Goal: Task Accomplishment & Management: Use online tool/utility

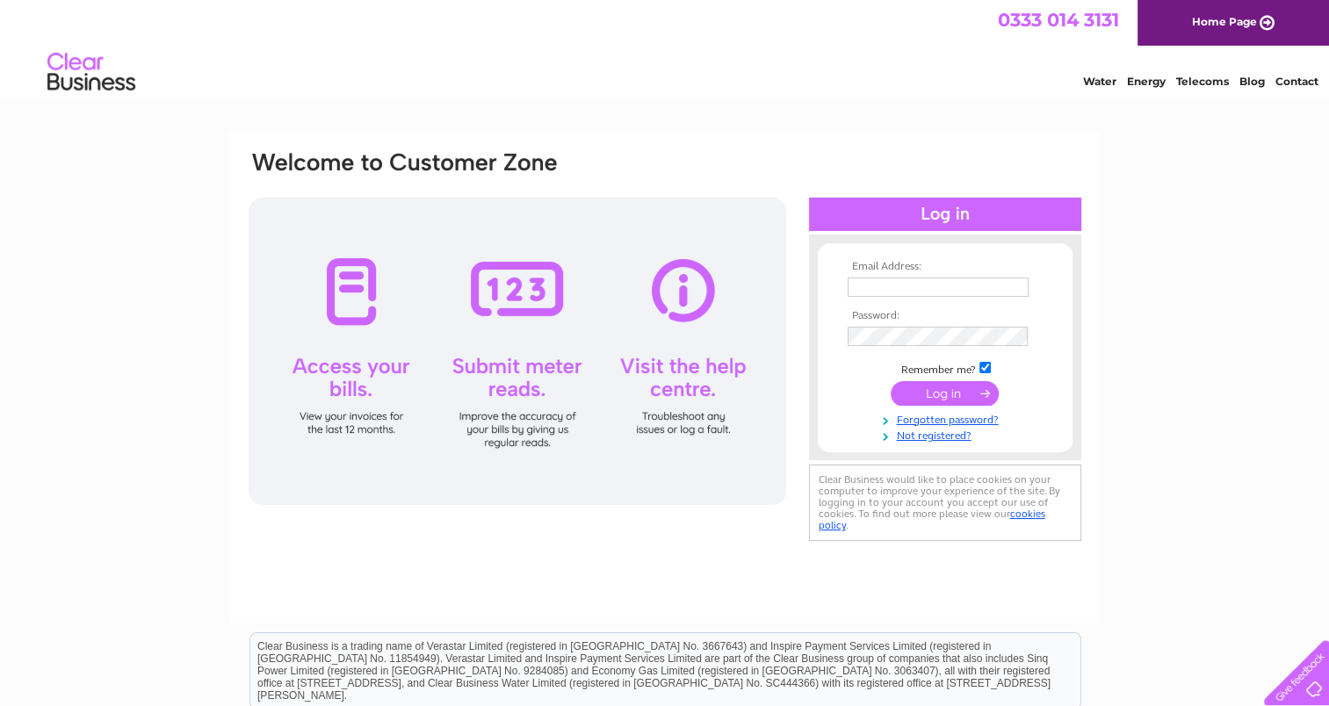
type input "[EMAIL_ADDRESS][DOMAIN_NAME]"
click at [943, 387] on input "submit" at bounding box center [945, 393] width 108 height 25
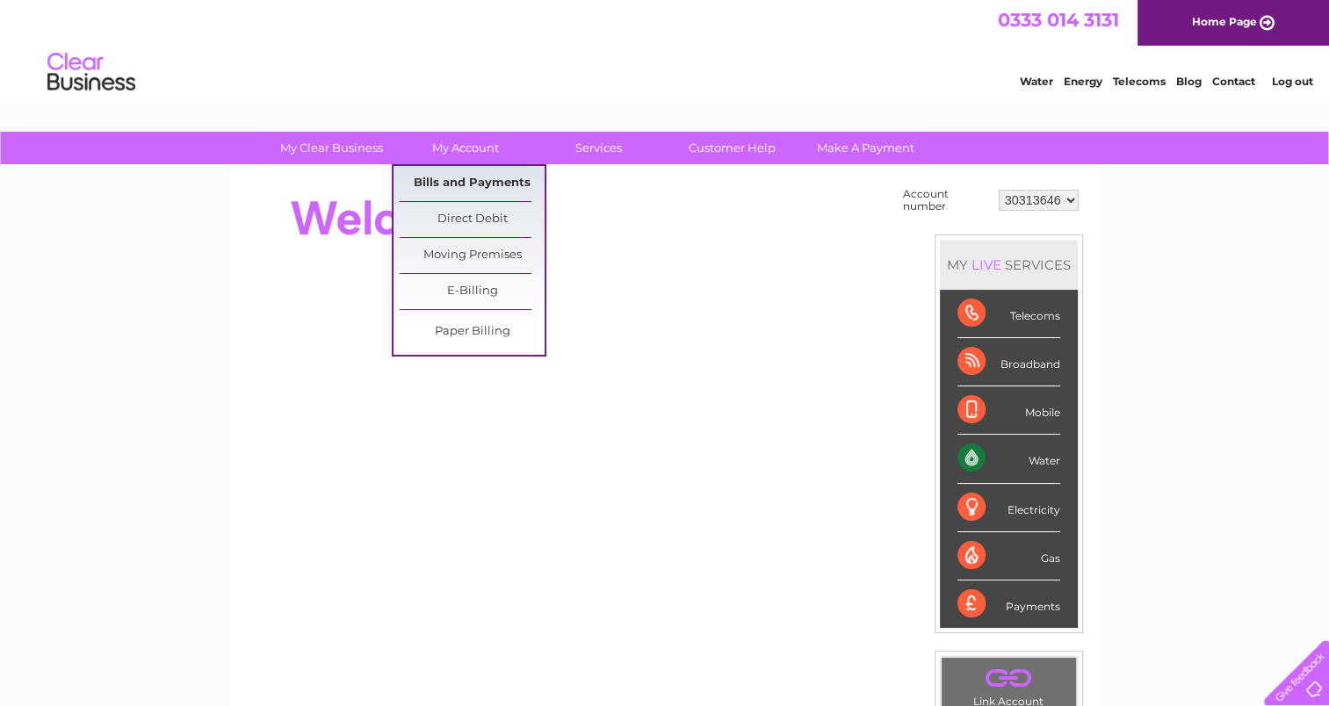
click at [485, 177] on link "Bills and Payments" at bounding box center [472, 183] width 145 height 35
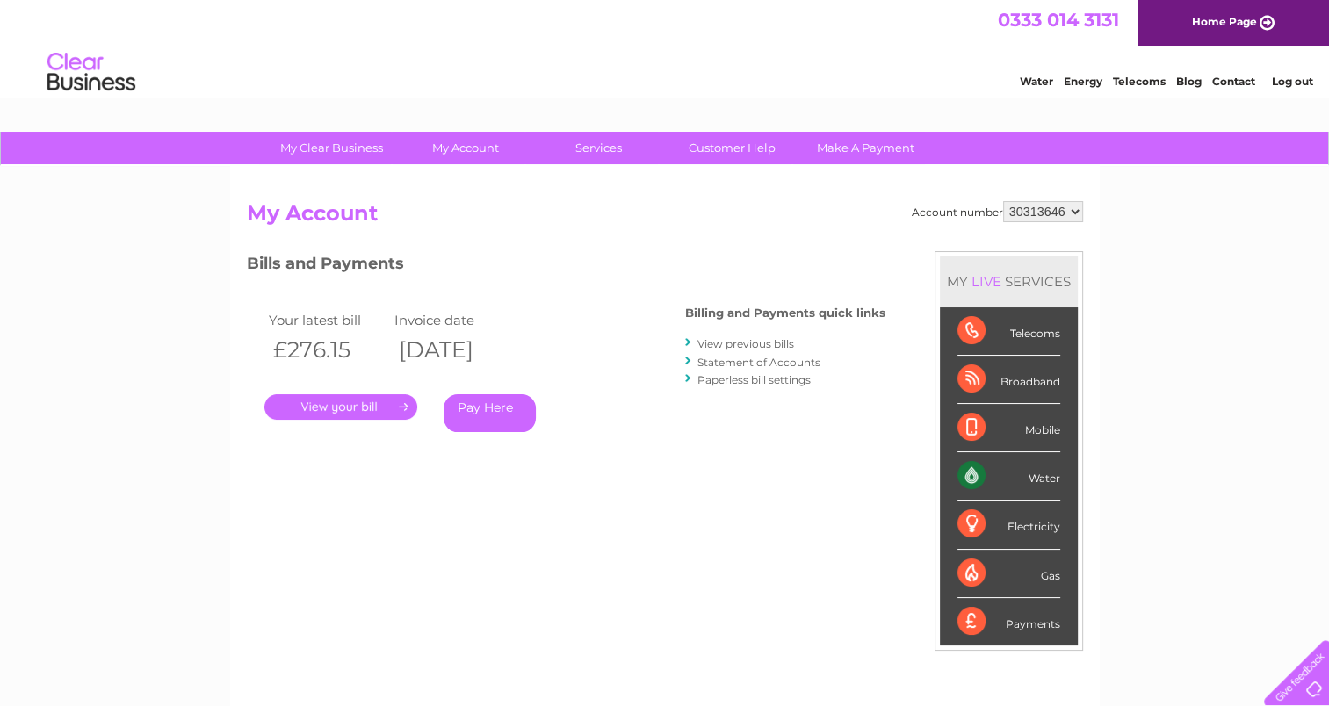
click at [807, 359] on link "Statement of Accounts" at bounding box center [759, 362] width 123 height 13
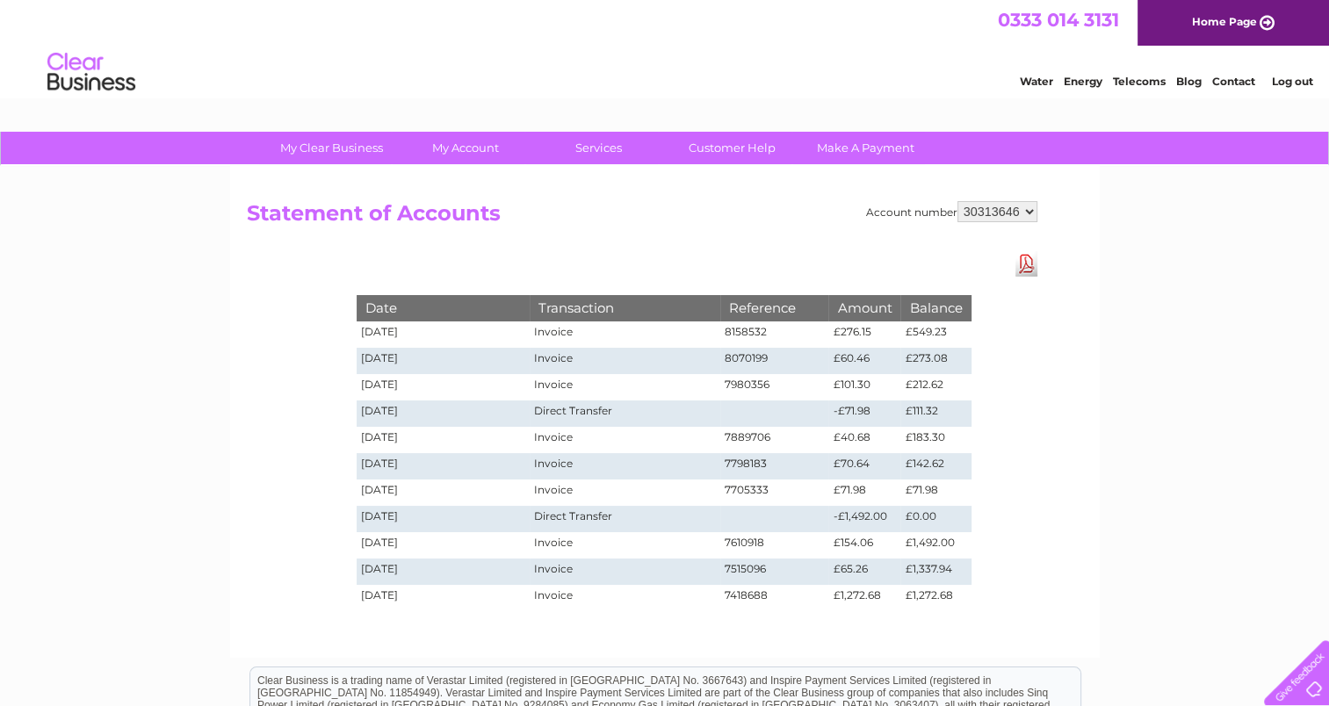
click at [1024, 260] on link "Download Pdf" at bounding box center [1027, 263] width 22 height 25
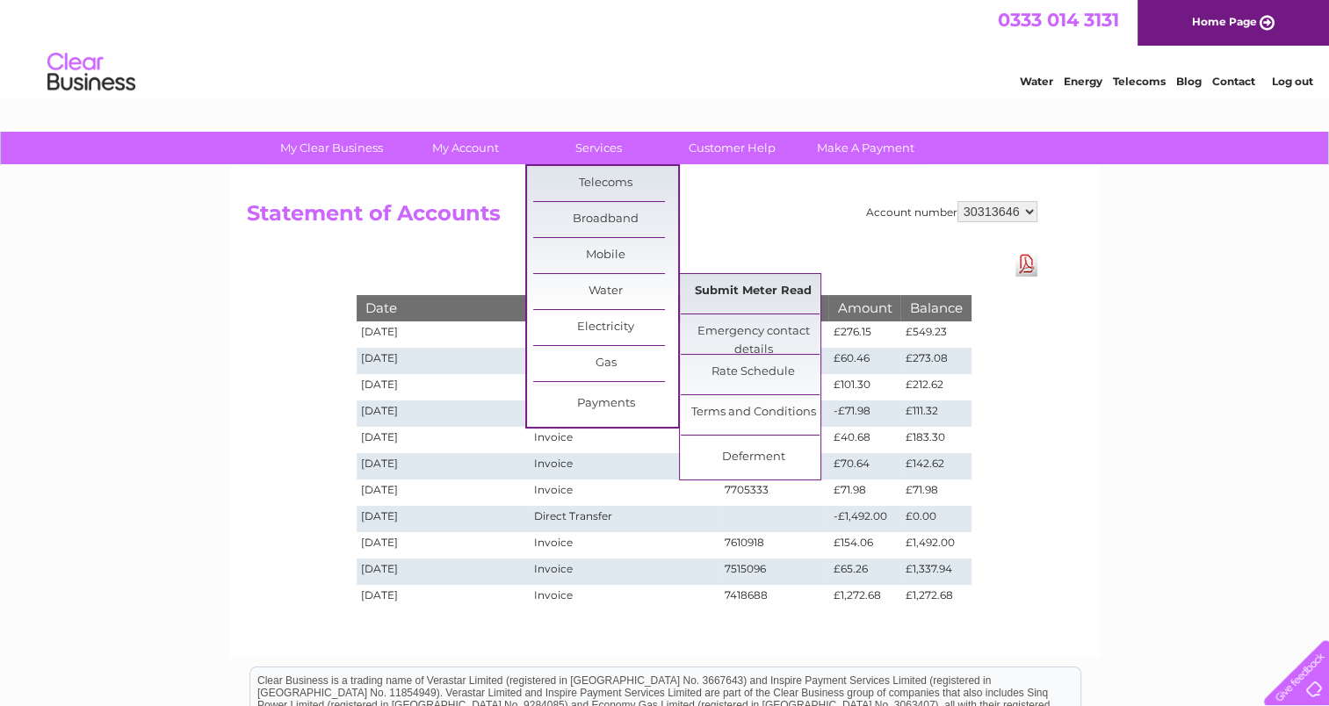
click at [791, 293] on link "Submit Meter Read" at bounding box center [753, 291] width 145 height 35
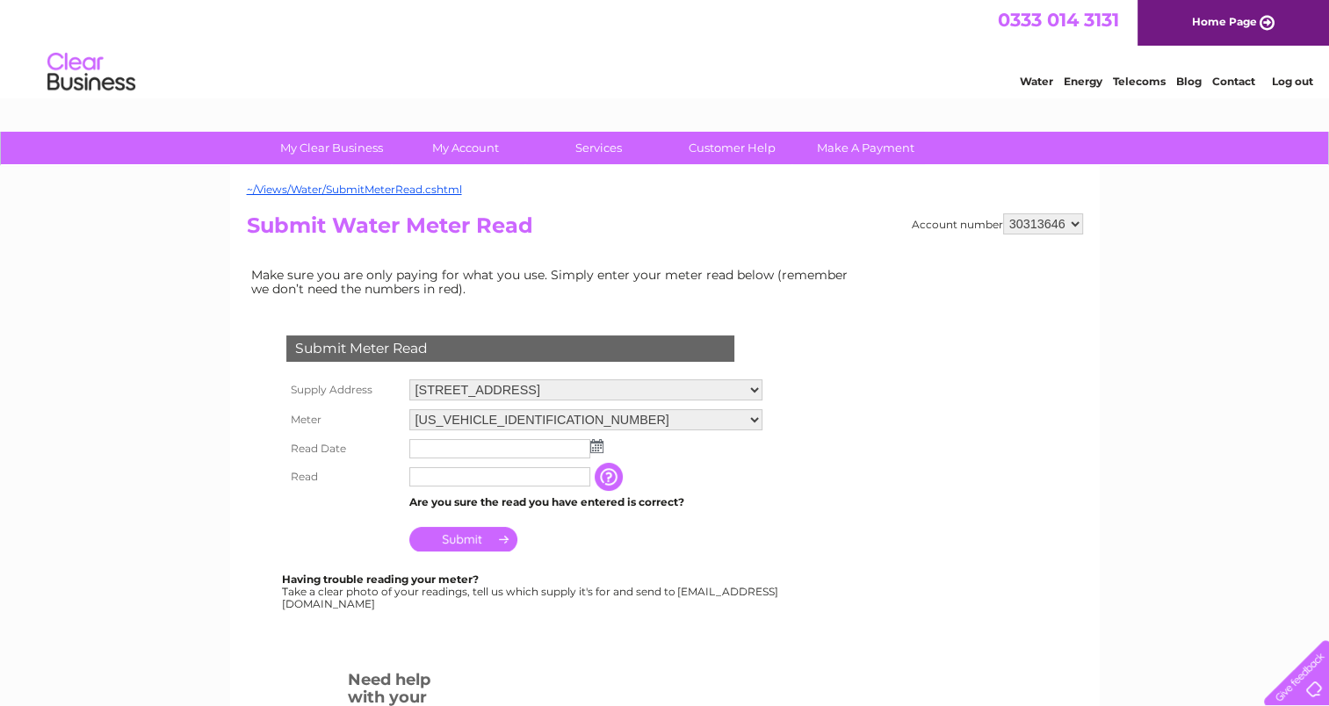
click at [597, 452] on td at bounding box center [586, 449] width 362 height 28
click at [594, 446] on img at bounding box center [596, 446] width 13 height 14
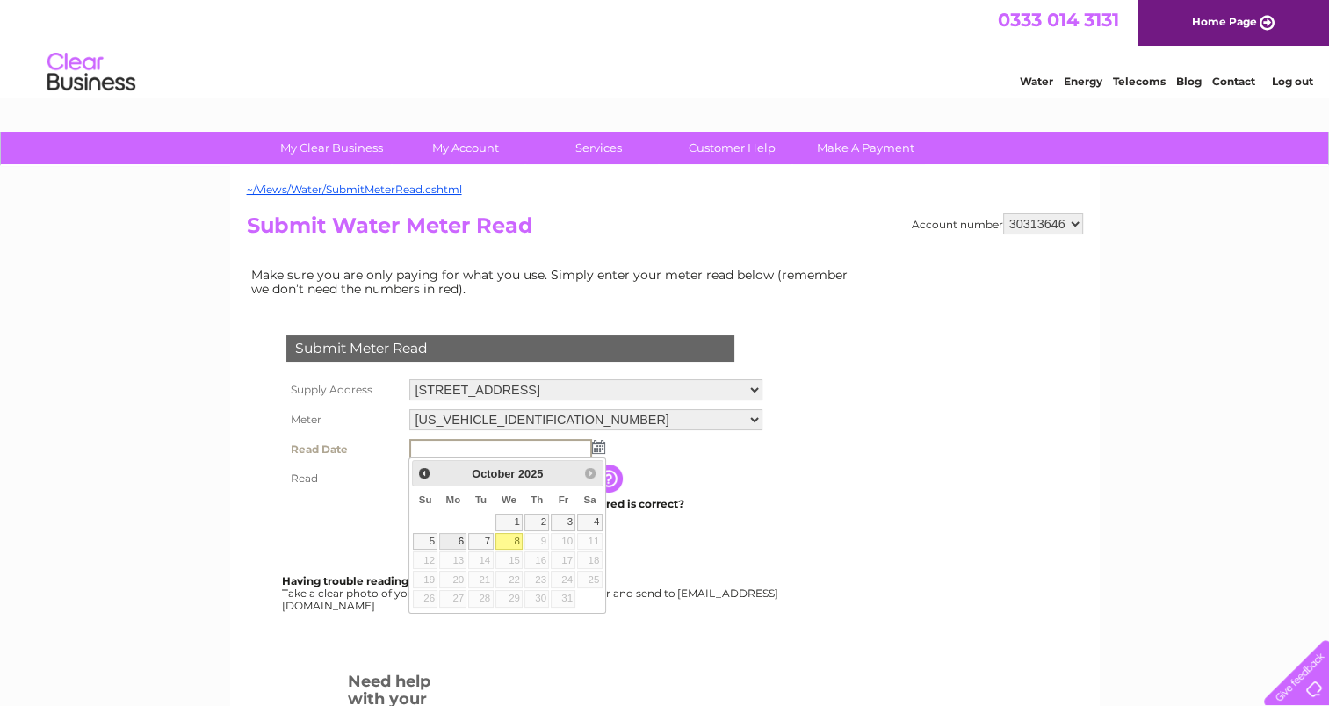
click at [462, 542] on link "6" at bounding box center [452, 542] width 27 height 18
type input "2025/10/06"
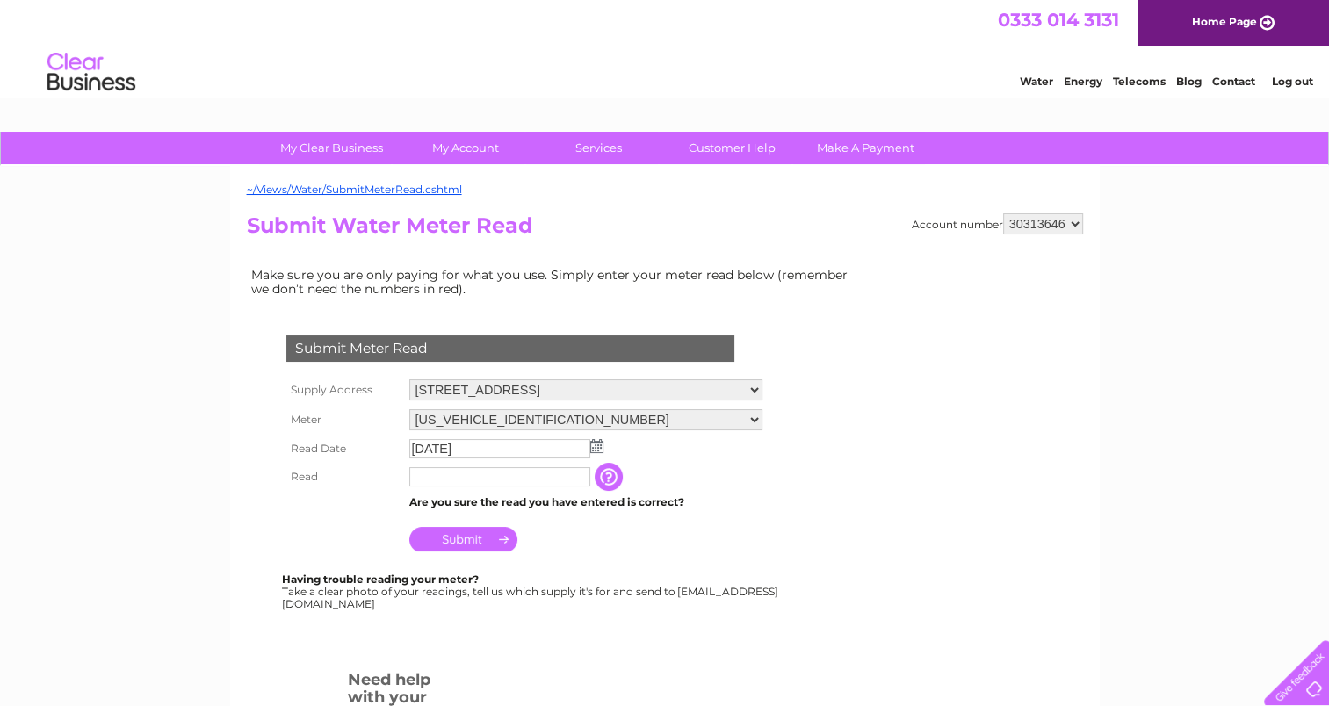
click at [481, 478] on input "text" at bounding box center [499, 476] width 181 height 19
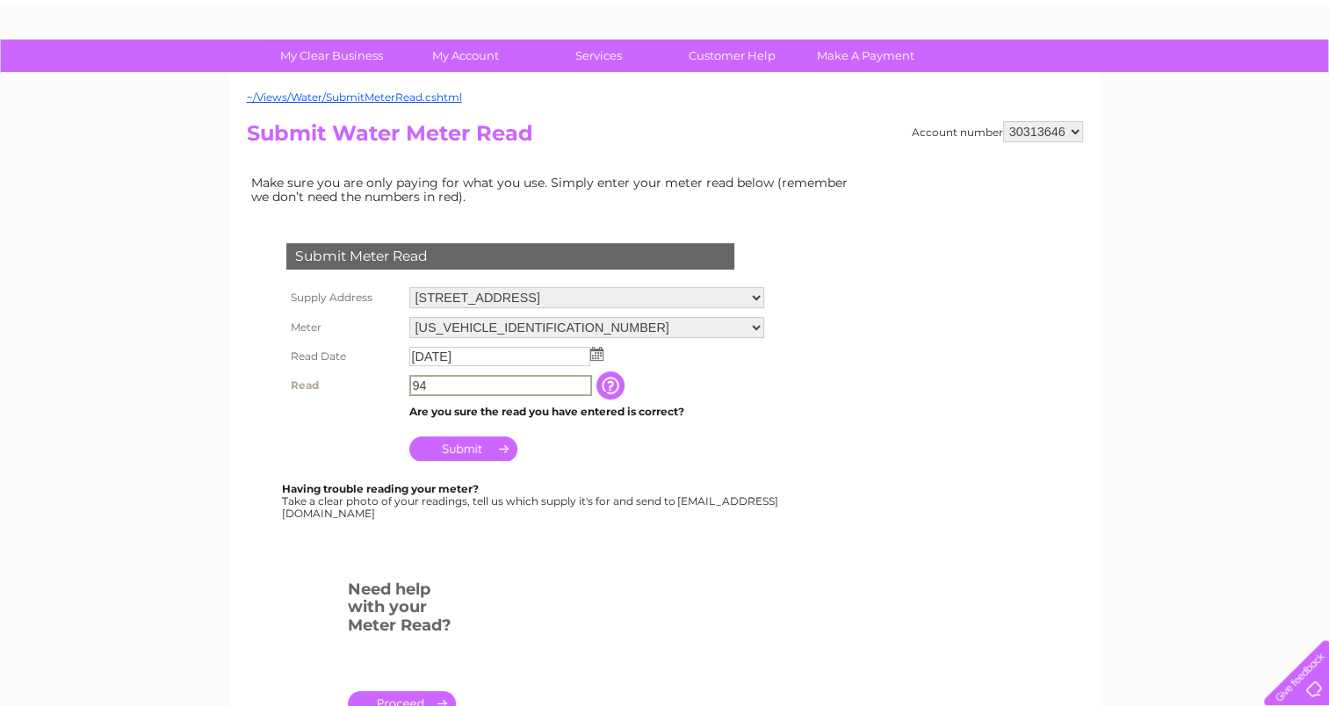
scroll to position [176, 0]
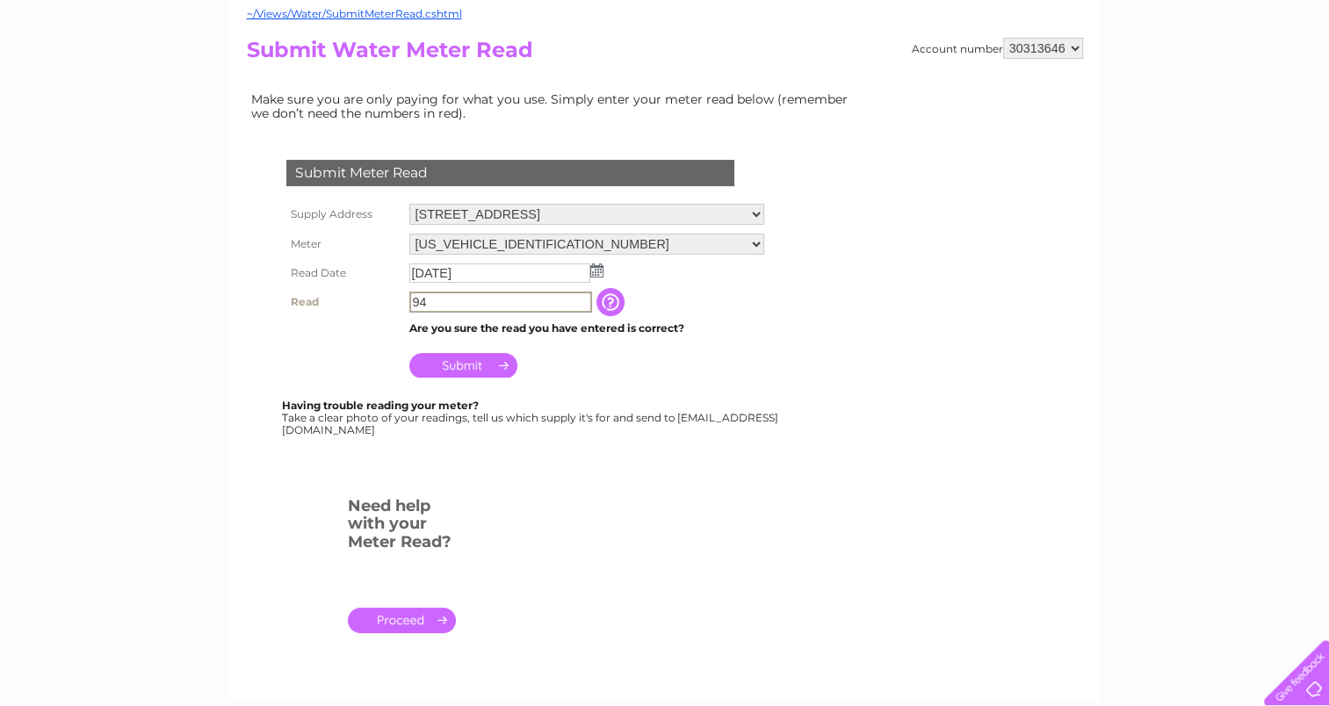
type input "94"
click at [472, 364] on input "Submit" at bounding box center [463, 363] width 108 height 25
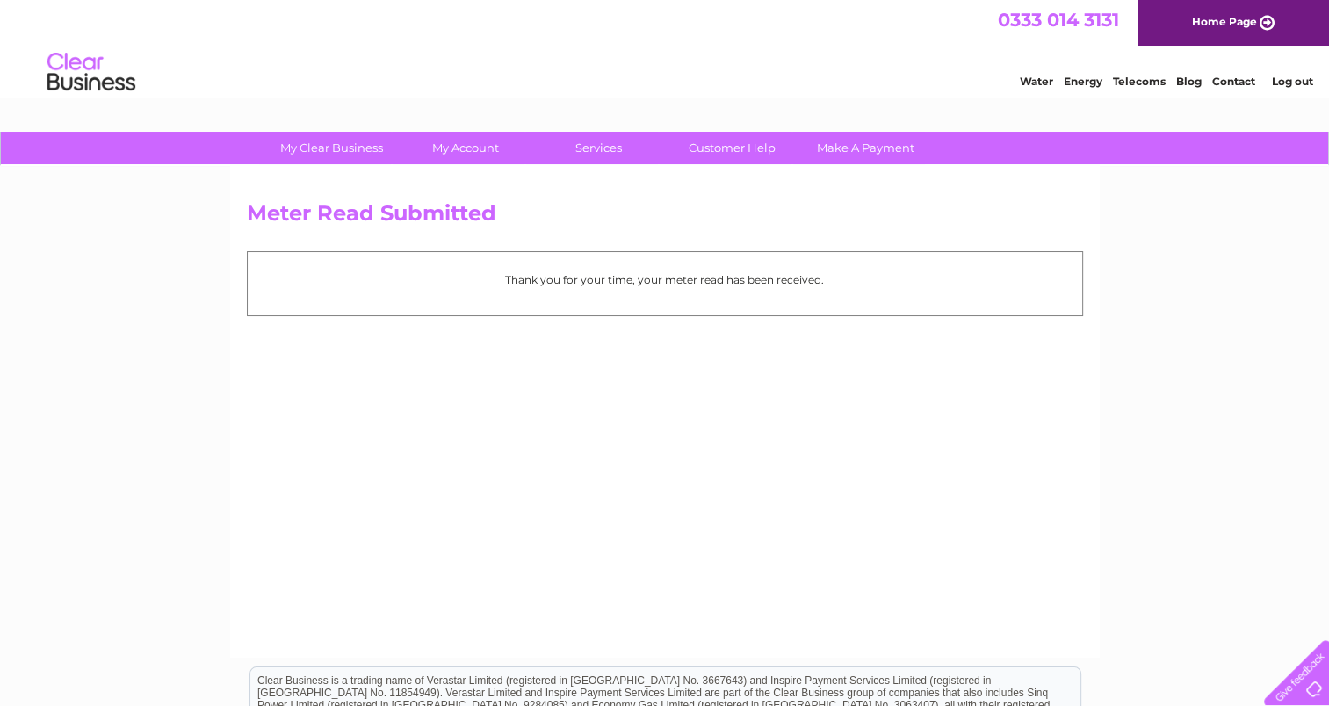
click at [1156, 462] on div "My Clear Business Login Details My Details My Preferences Link Account My Accou…" at bounding box center [664, 545] width 1329 height 827
